Goal: Information Seeking & Learning: Learn about a topic

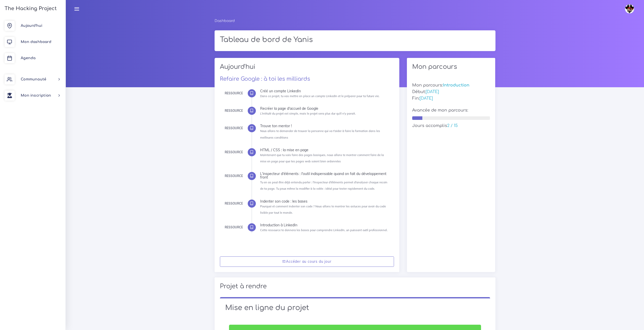
scroll to position [253, 0]
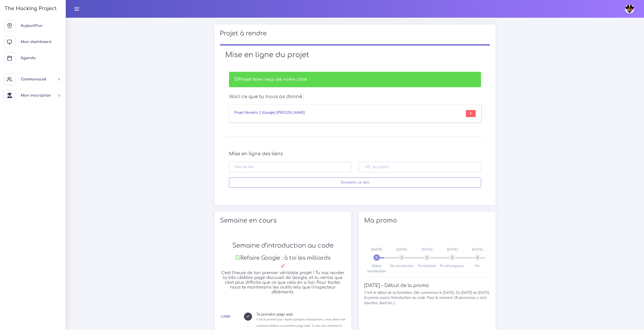
click at [295, 113] on link "Projet Numéro 1 (Google) Yanis Switaj" at bounding box center [269, 112] width 70 height 5
click at [29, 59] on span "Agenda" at bounding box center [28, 58] width 15 height 4
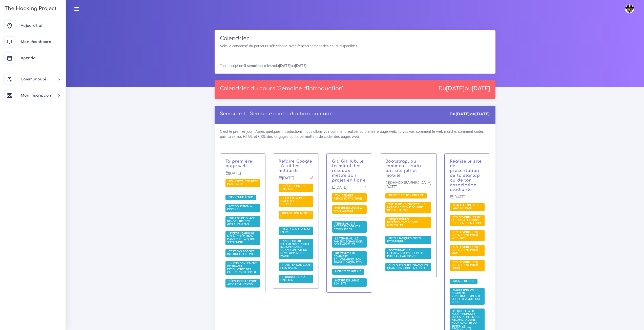
click at [408, 159] on div "Bootstrap, ou comment rendre ton site joli et mobile Jeudi 4 sept. Identité de …" at bounding box center [408, 216] width 56 height 124
click at [360, 284] on span "Mettre en ligne son site" at bounding box center [349, 283] width 35 height 9
click at [359, 277] on div "Git, GitHub, le terminal, les réseaux : mettre son projet en ligne Mercredi 3 s…" at bounding box center [349, 223] width 45 height 139
click at [354, 283] on link "Mettre en ligne son site" at bounding box center [346, 282] width 25 height 7
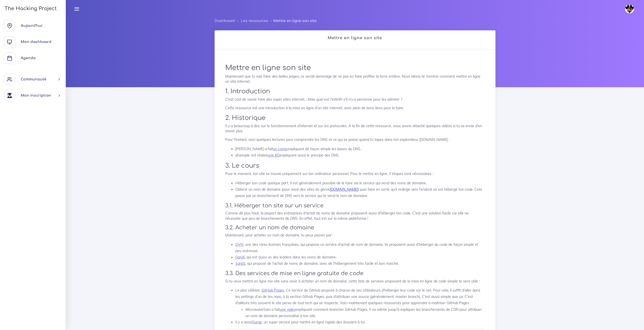
click at [336, 190] on link "[DOMAIN_NAME]" at bounding box center [344, 189] width 28 height 5
click at [123, 179] on div "Dashboard Les ressources Mettre en ligne son site Mettre en ligne son site Mett…" at bounding box center [355, 282] width 579 height 529
click at [33, 57] on span "Agenda" at bounding box center [28, 58] width 15 height 4
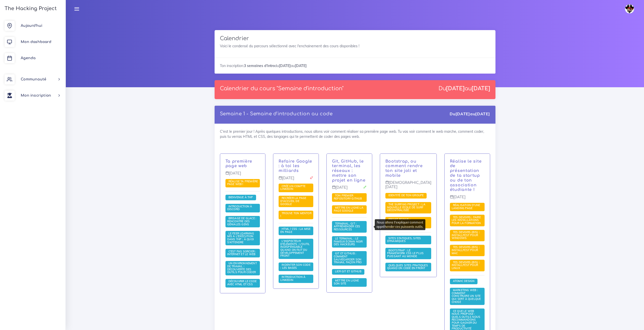
click at [355, 228] on span "Terminal, Git : appréhender ces ressources" at bounding box center [347, 226] width 26 height 9
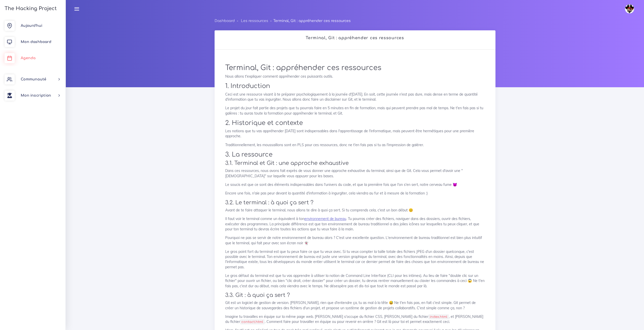
click at [25, 54] on link "Agenda" at bounding box center [33, 58] width 66 height 16
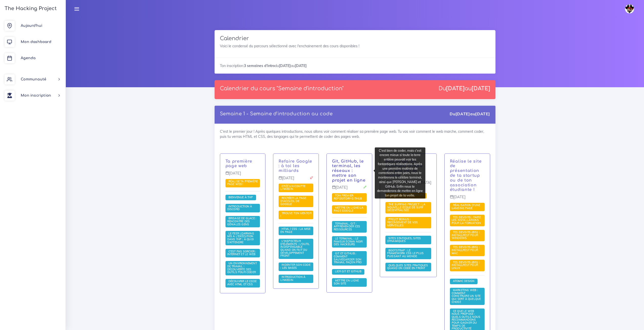
click at [356, 167] on link "Git, GitHub, le terminal, les réseaux : mettre son projet en ligne" at bounding box center [349, 171] width 34 height 24
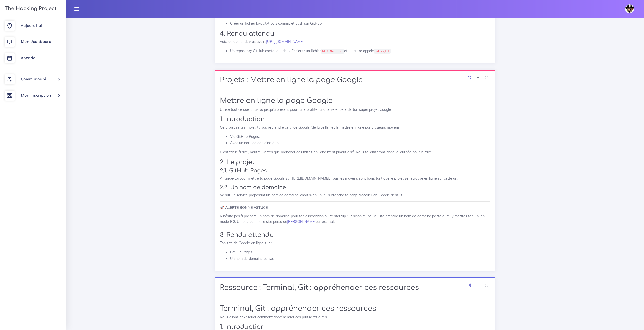
scroll to position [1266, 0]
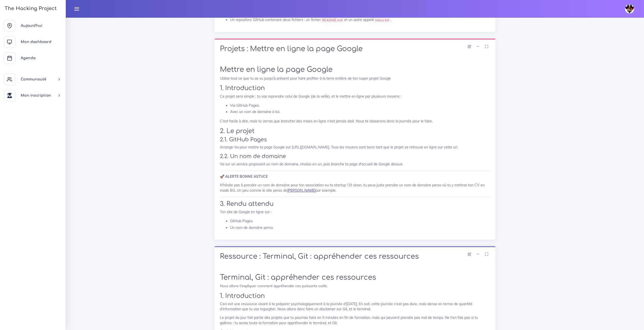
click at [298, 190] on link "[PERSON_NAME]" at bounding box center [301, 190] width 28 height 5
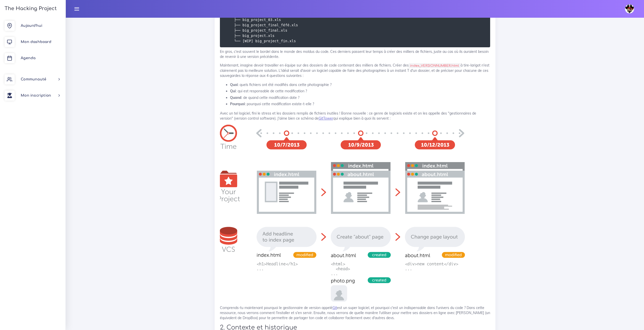
scroll to position [3089, 0]
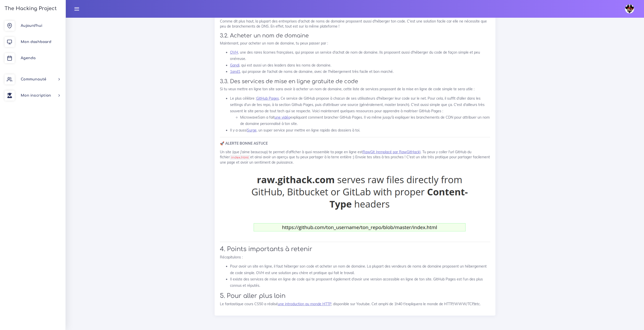
scroll to position [8015, 0]
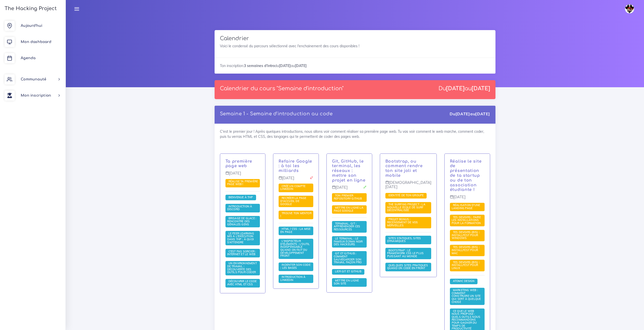
click at [367, 176] on p "Git, GitHub, le terminal, les réseaux : mettre son projet en ligne" at bounding box center [349, 171] width 35 height 24
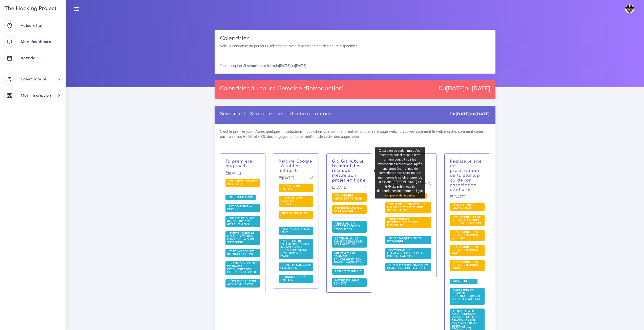
click at [363, 167] on link "Git, GitHub, le terminal, les réseaux : mettre son projet en ligne" at bounding box center [349, 171] width 34 height 24
